Goal: Transaction & Acquisition: Purchase product/service

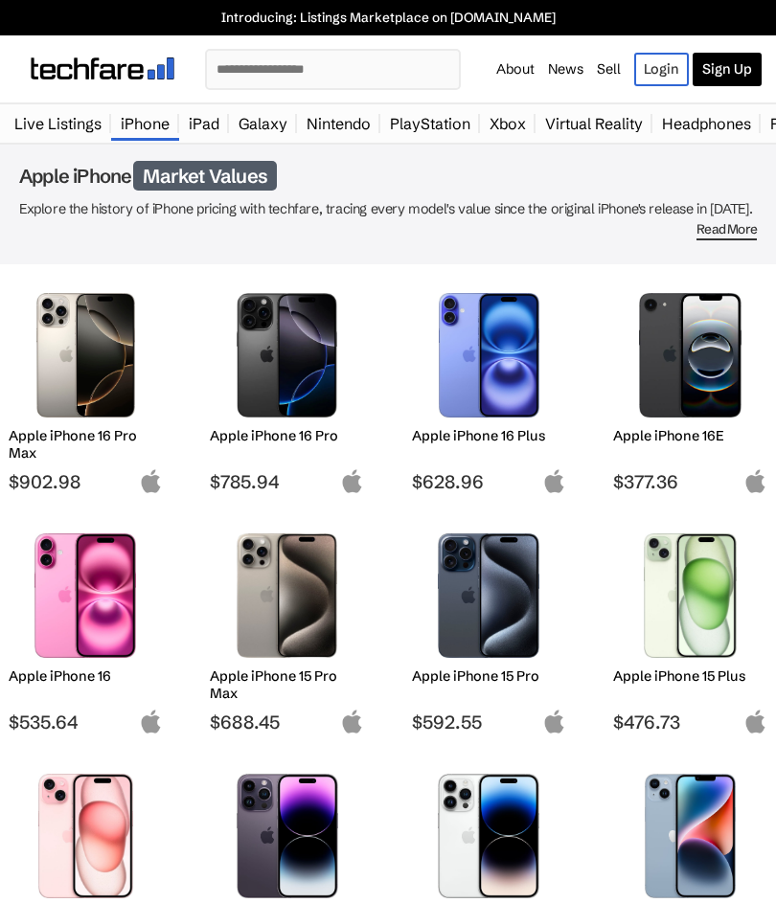
click at [670, 377] on img at bounding box center [689, 355] width 125 height 124
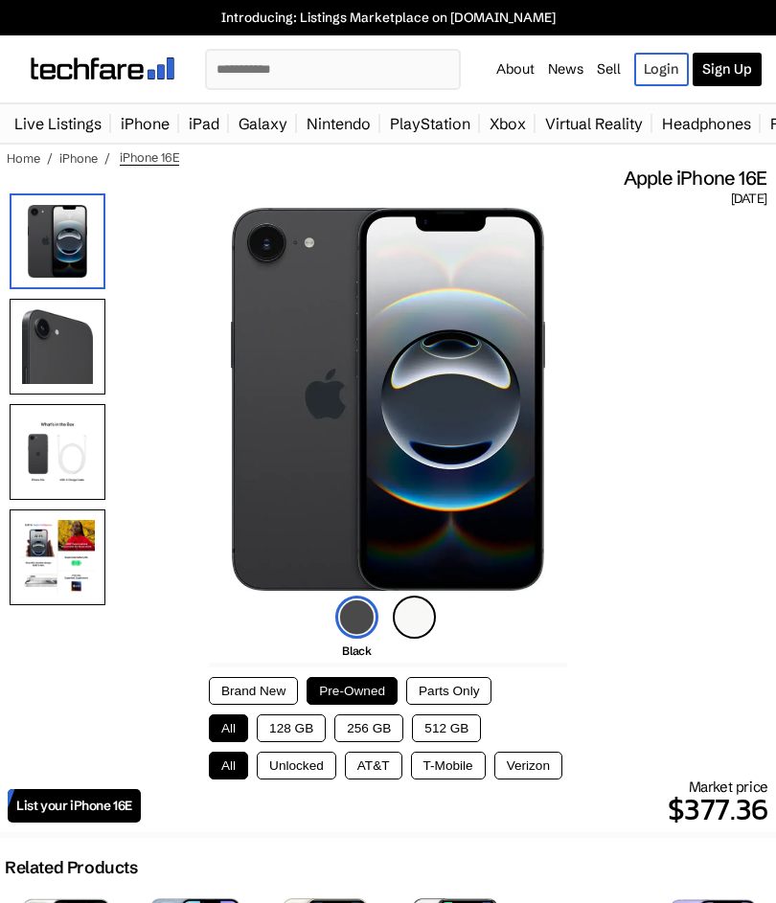
click at [247, 684] on button "Brand New" at bounding box center [253, 691] width 89 height 28
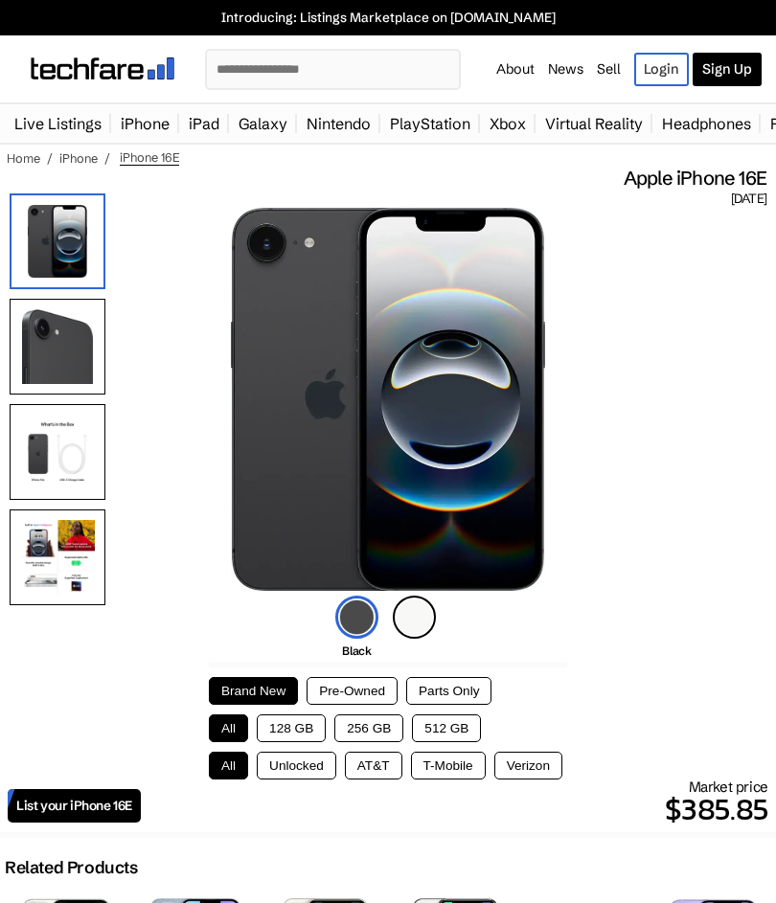
click at [353, 688] on button "Pre-Owned" at bounding box center [351, 691] width 91 height 28
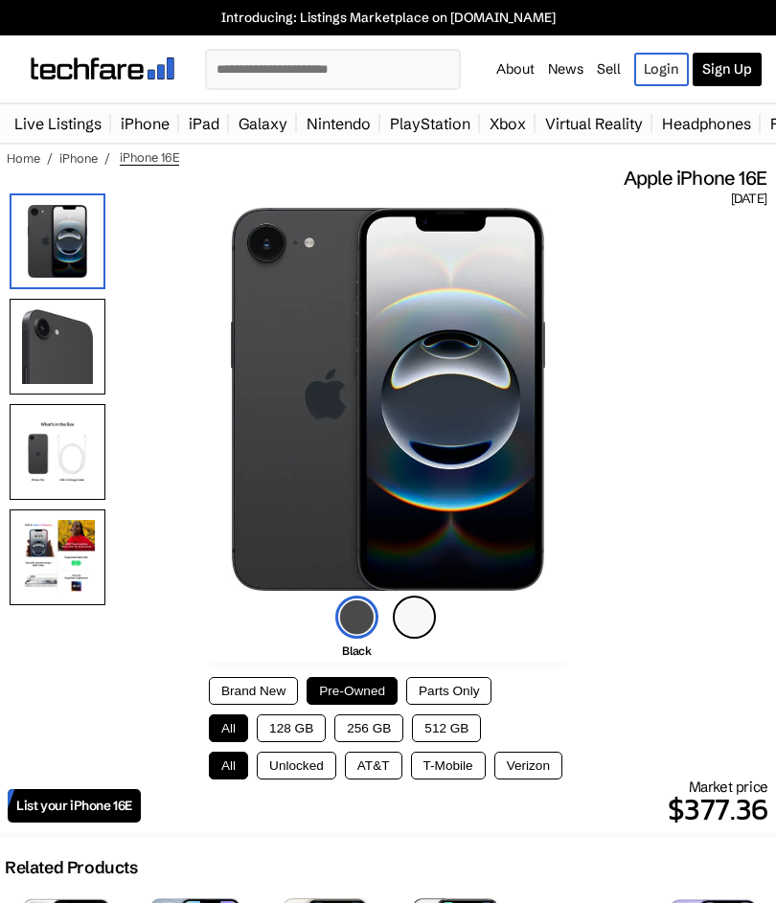
click at [282, 734] on button "128 GB" at bounding box center [291, 728] width 69 height 28
click at [355, 728] on button "256 GB" at bounding box center [368, 728] width 69 height 28
click at [439, 731] on button "512 GB" at bounding box center [446, 728] width 69 height 28
click at [277, 761] on button "Unlocked" at bounding box center [296, 766] width 79 height 28
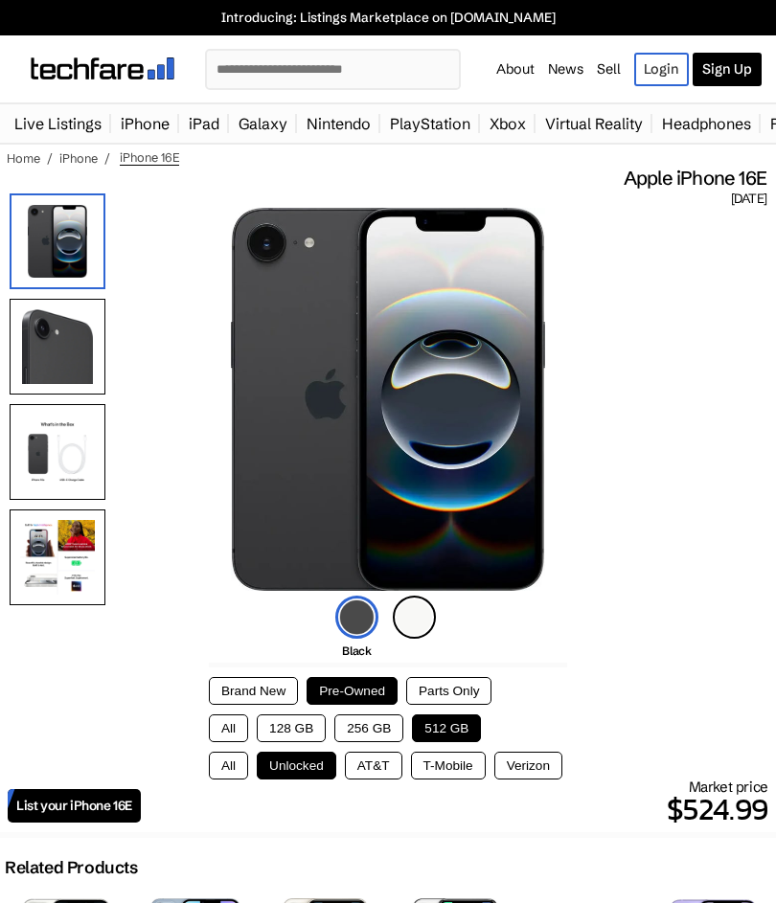
click at [372, 760] on button "AT&T" at bounding box center [373, 766] width 57 height 28
click at [451, 764] on button "T-Mobile" at bounding box center [448, 766] width 75 height 28
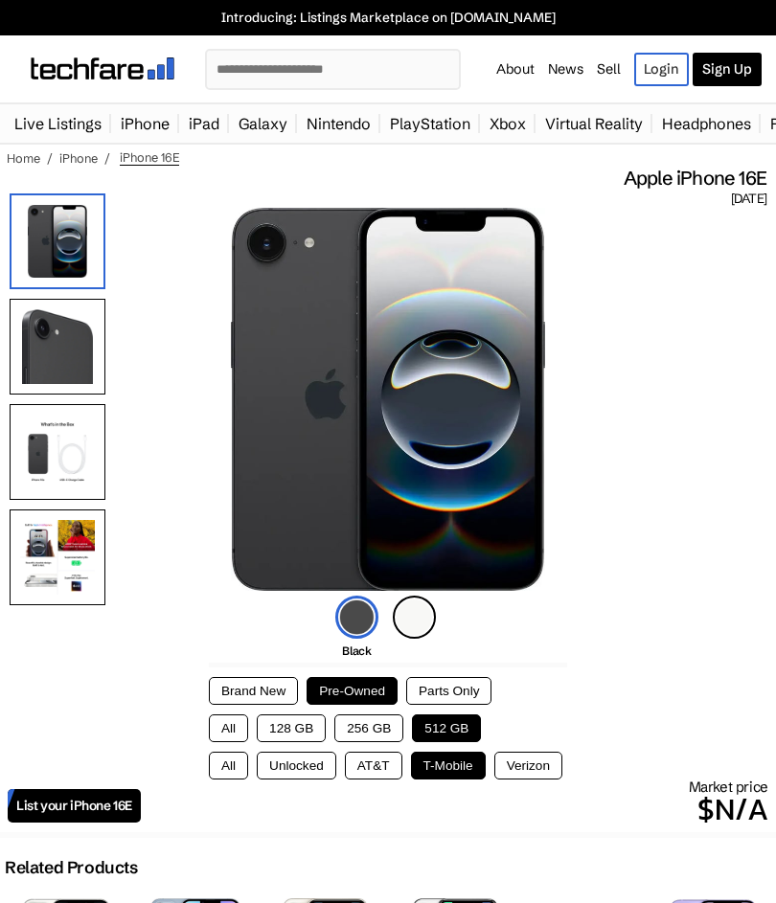
click at [529, 774] on button "Verizon" at bounding box center [528, 766] width 68 height 28
click at [366, 767] on button "AT&T" at bounding box center [373, 766] width 57 height 28
click at [217, 764] on button "All" at bounding box center [228, 766] width 39 height 28
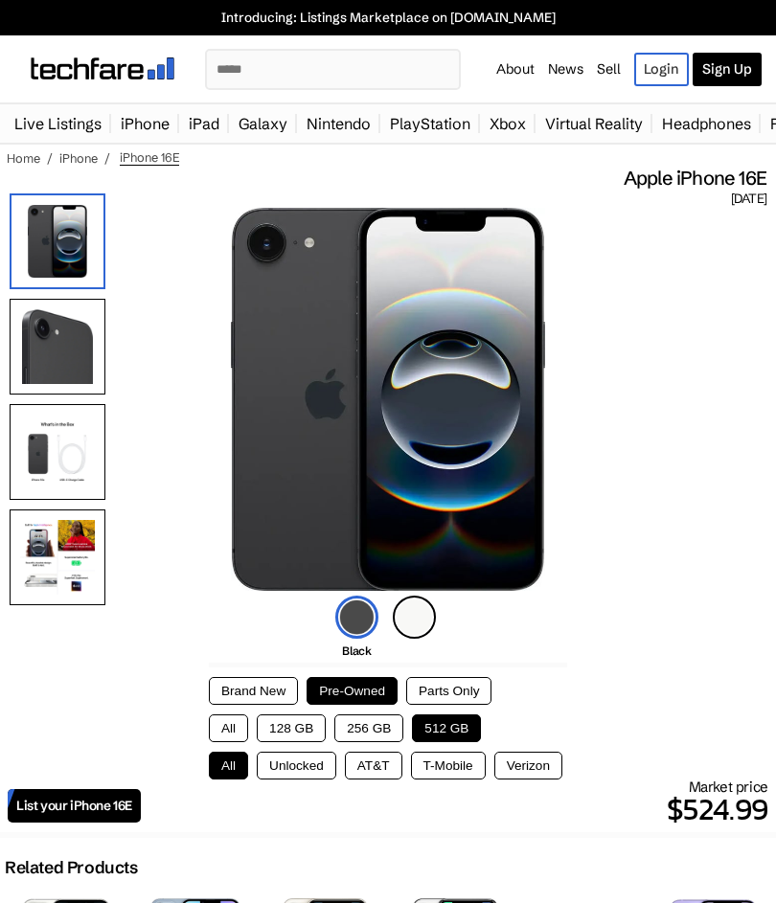
click at [219, 729] on button "All" at bounding box center [228, 728] width 39 height 28
click at [246, 689] on button "Brand New" at bounding box center [253, 691] width 89 height 28
